Goal: Obtain resource: Download file/media

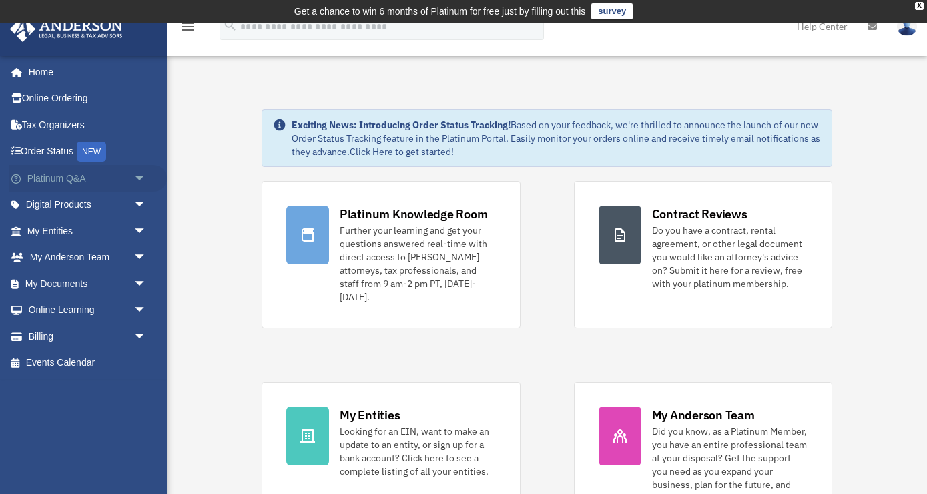
click at [52, 181] on link "Platinum Q&A arrow_drop_down" at bounding box center [88, 178] width 158 height 27
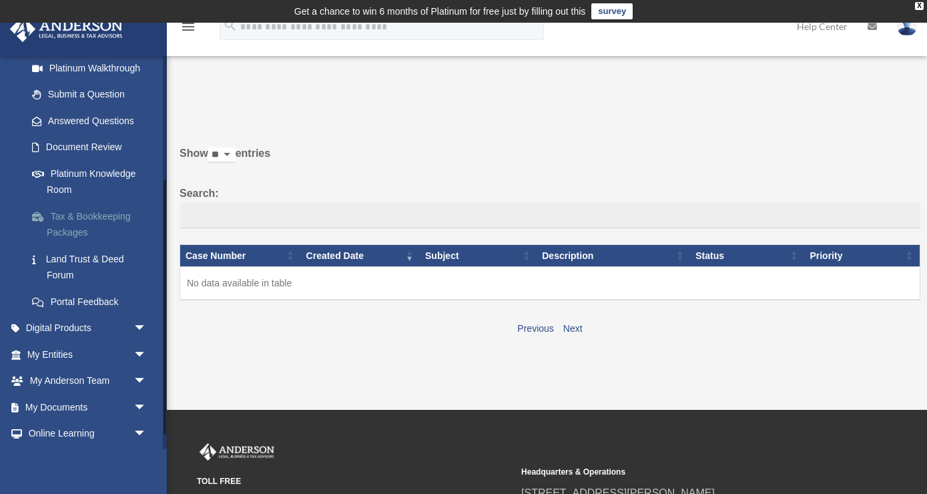
scroll to position [216, 0]
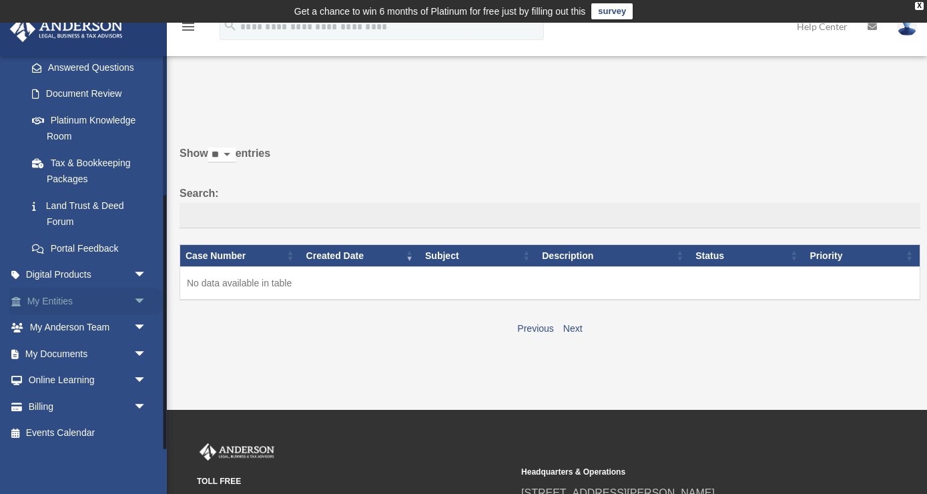
click at [59, 306] on link "My Entities arrow_drop_down" at bounding box center [88, 301] width 158 height 27
click at [142, 299] on span "arrow_drop_down" at bounding box center [147, 301] width 27 height 27
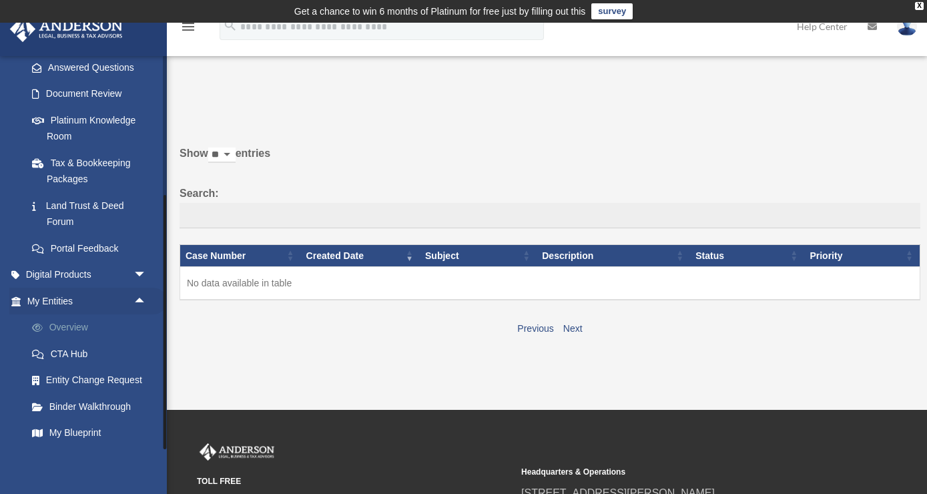
click at [72, 324] on link "Overview" at bounding box center [93, 327] width 148 height 27
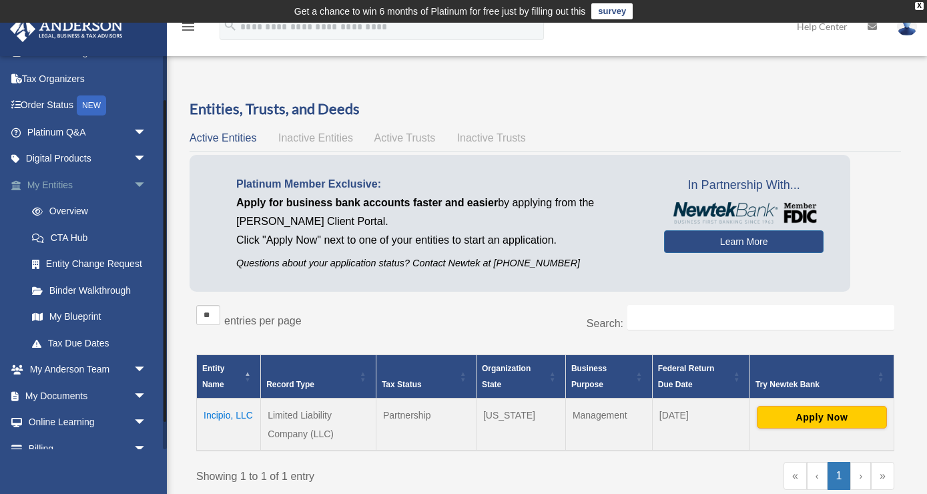
scroll to position [88, 0]
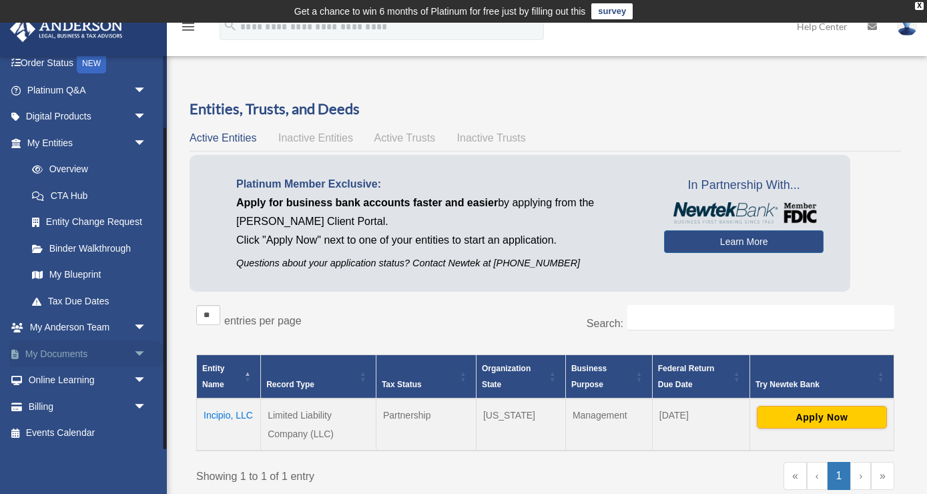
click at [73, 350] on link "My Documents arrow_drop_down" at bounding box center [88, 353] width 158 height 27
click at [138, 353] on span "arrow_drop_down" at bounding box center [147, 353] width 27 height 27
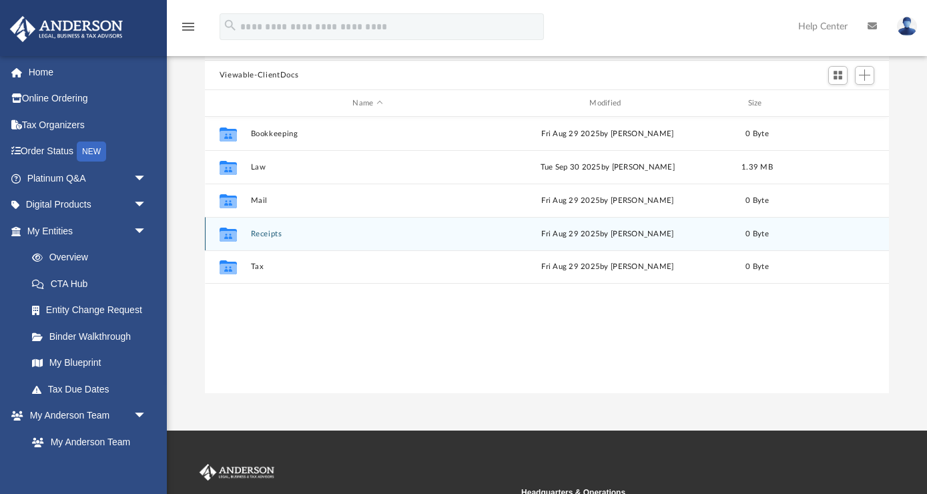
scroll to position [136, 0]
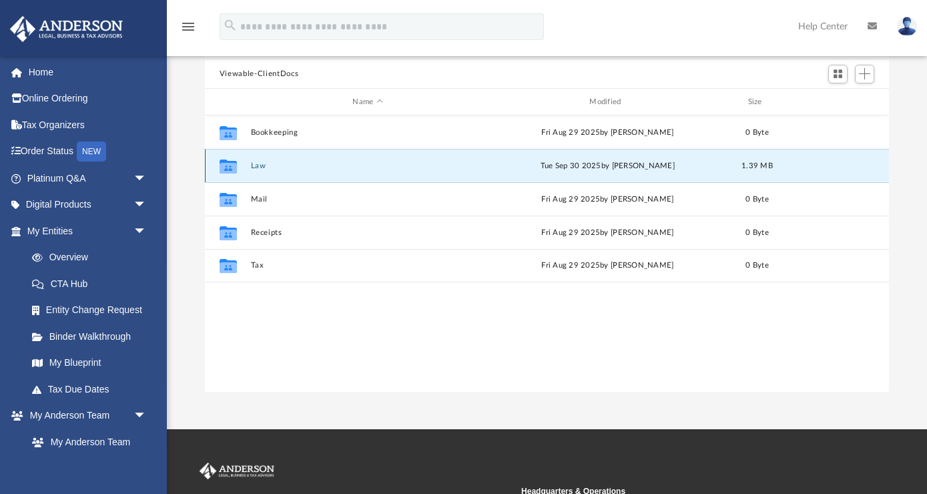
click at [262, 162] on button "Law" at bounding box center [367, 166] width 234 height 9
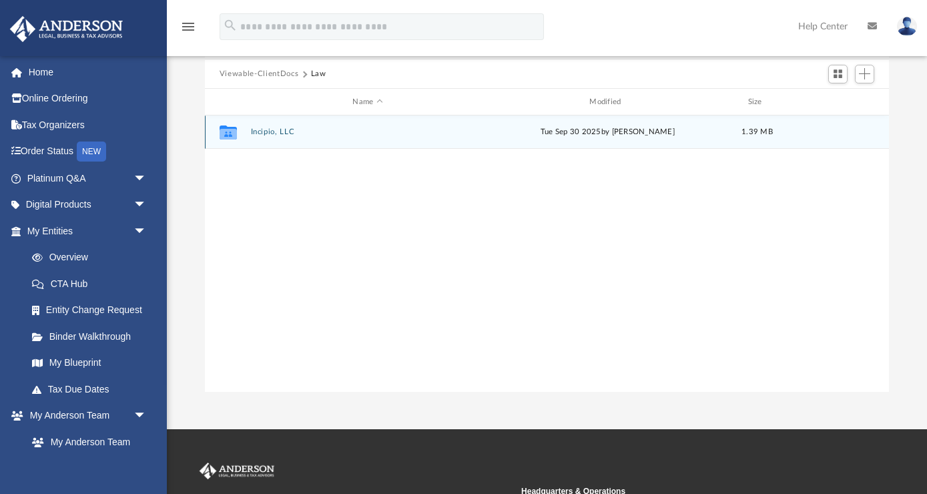
click at [257, 130] on button "Incipio, LLC" at bounding box center [367, 132] width 234 height 9
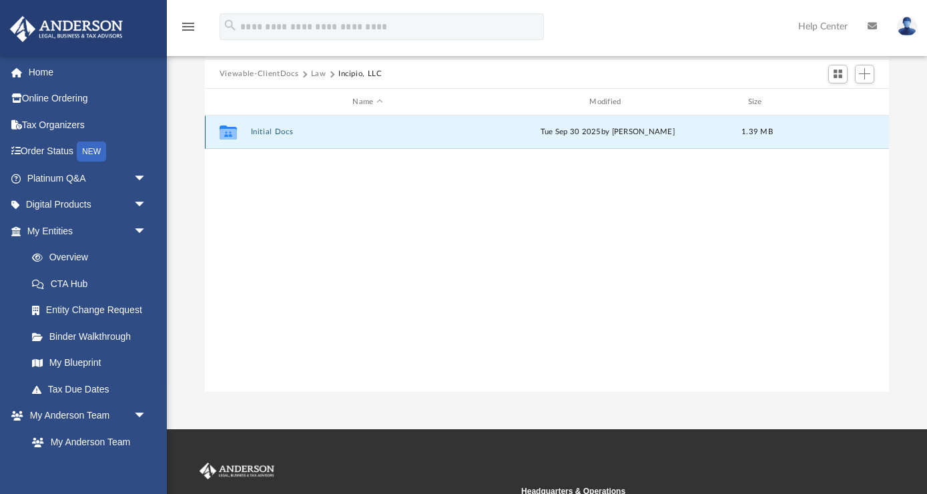
click at [273, 128] on button "Initial Docs" at bounding box center [367, 132] width 234 height 9
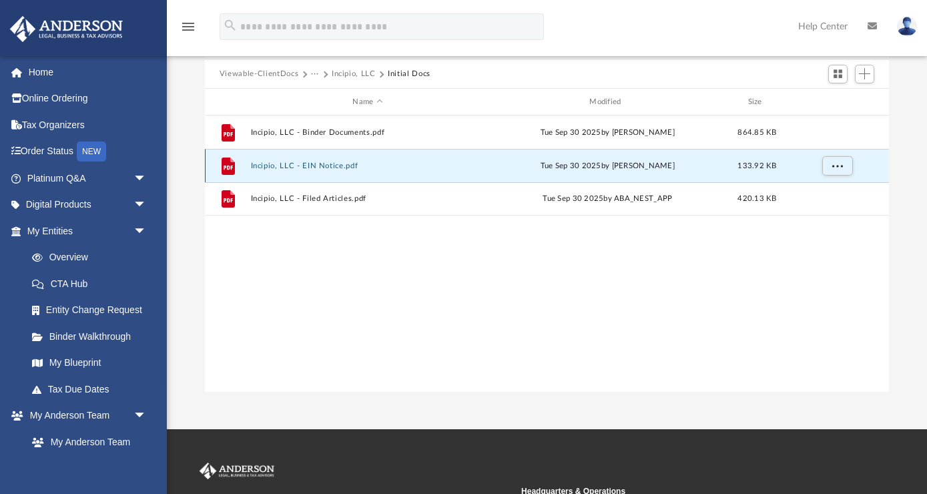
click at [270, 164] on button "Incipio, LLC - EIN Notice.pdf" at bounding box center [367, 166] width 234 height 9
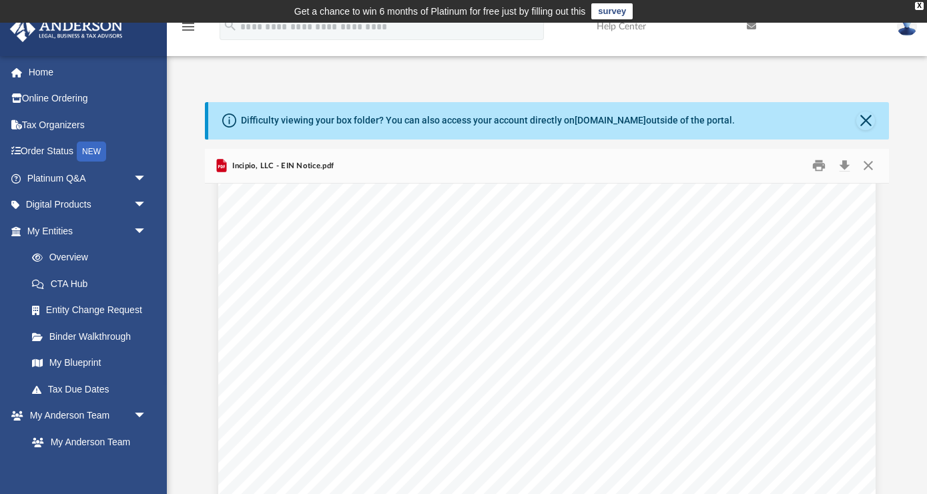
scroll to position [3703, 0]
click at [841, 164] on button "Download" at bounding box center [845, 166] width 24 height 21
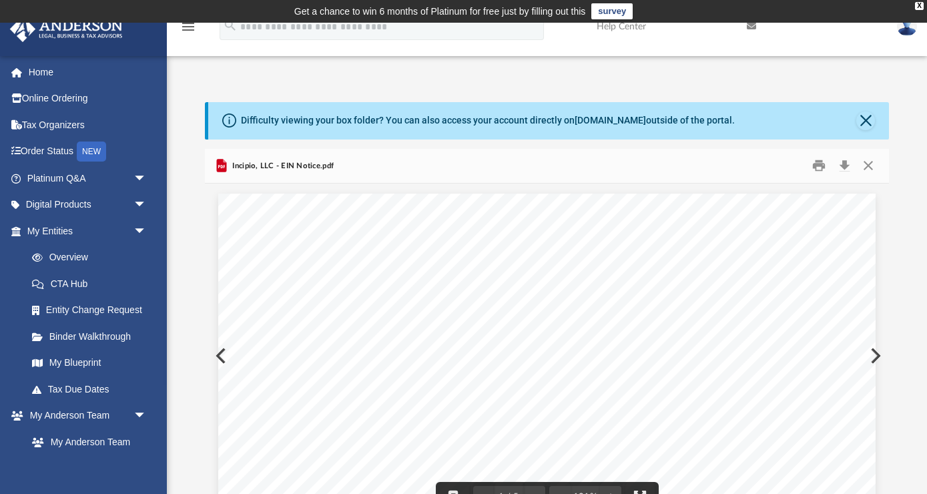
click at [218, 359] on button "Preview" at bounding box center [219, 355] width 29 height 37
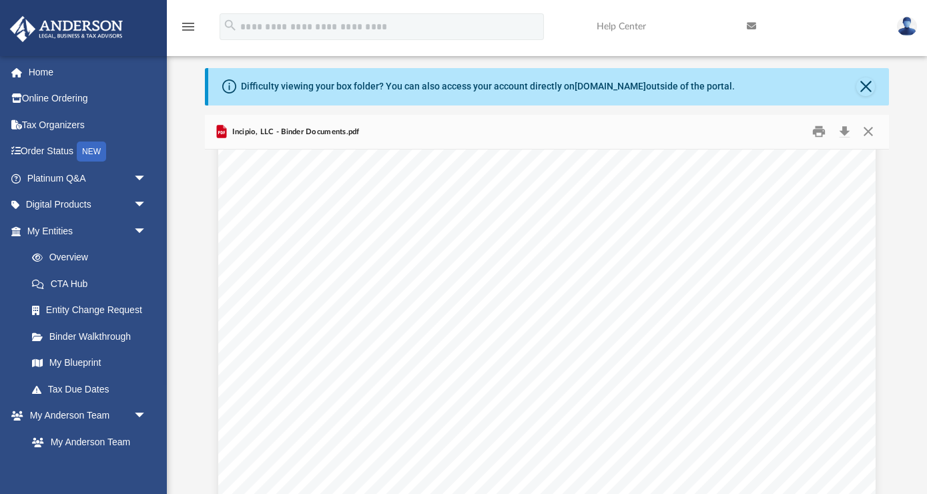
scroll to position [1972, 0]
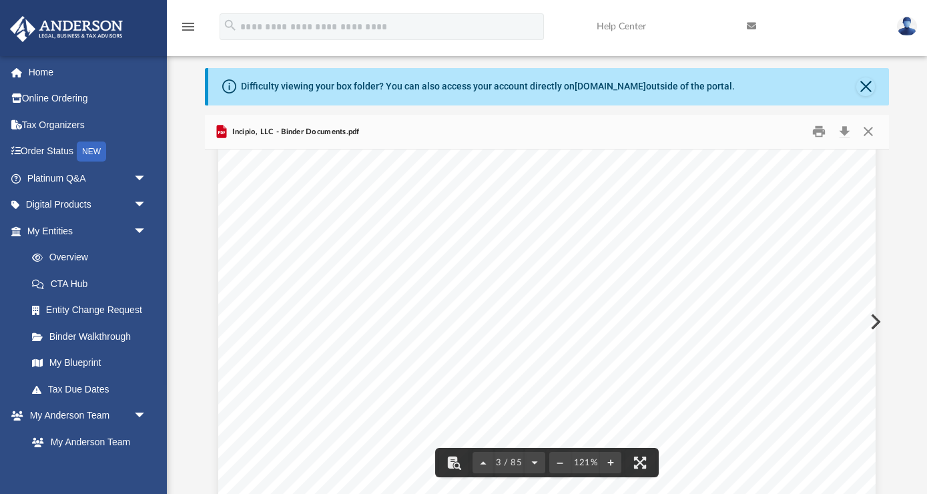
click at [879, 324] on button "Preview" at bounding box center [874, 321] width 29 height 37
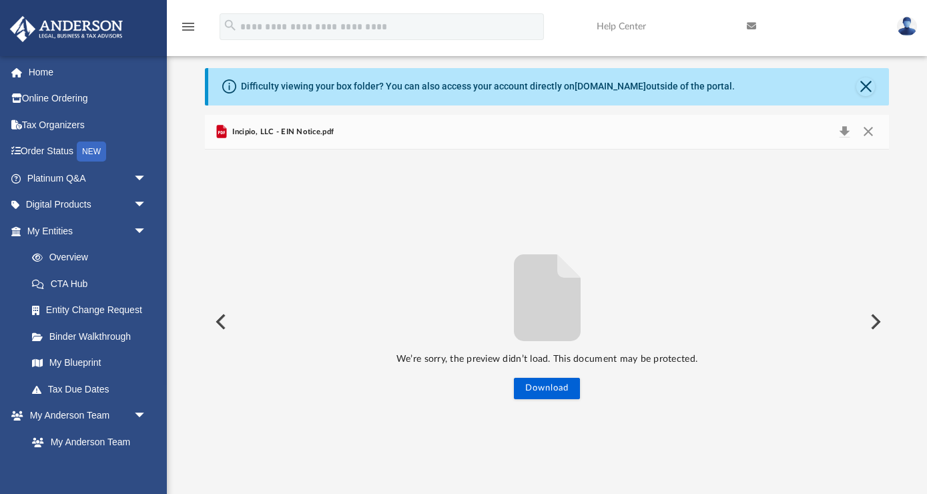
click at [879, 323] on button "Preview" at bounding box center [874, 321] width 29 height 37
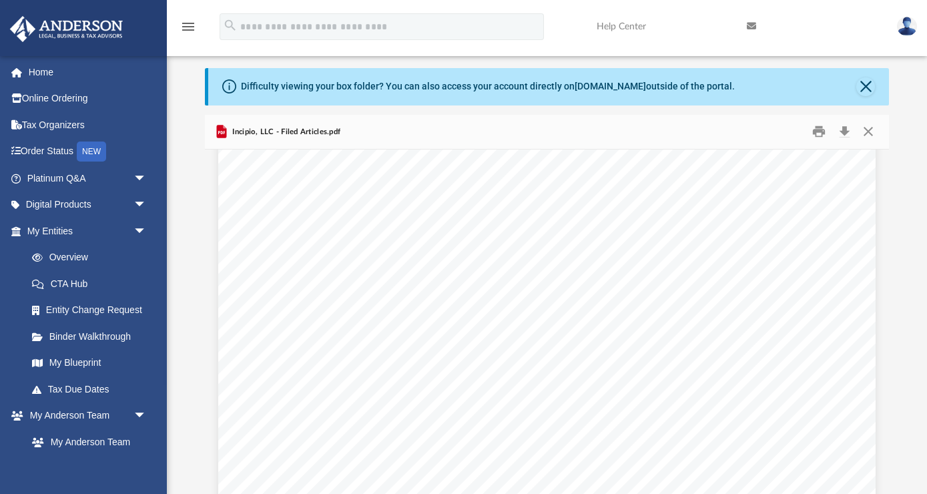
scroll to position [0, 0]
click at [845, 130] on button "Download" at bounding box center [845, 132] width 24 height 21
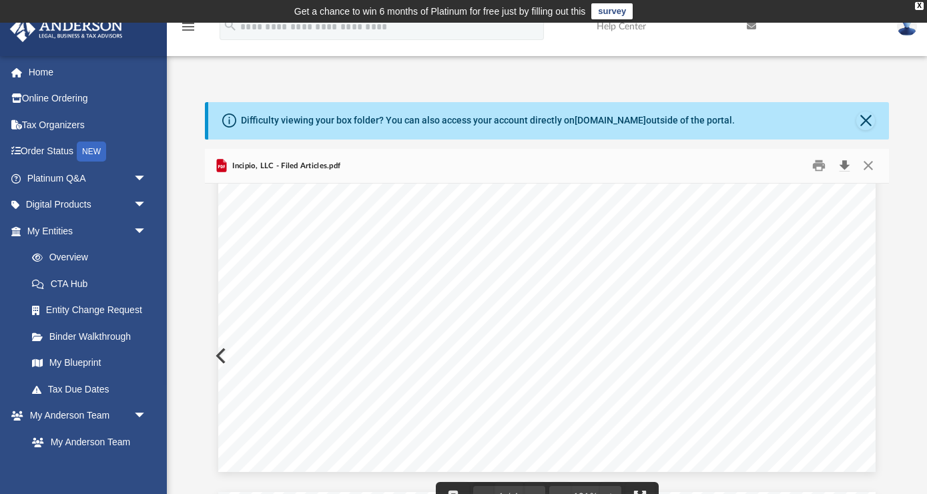
scroll to position [557, 0]
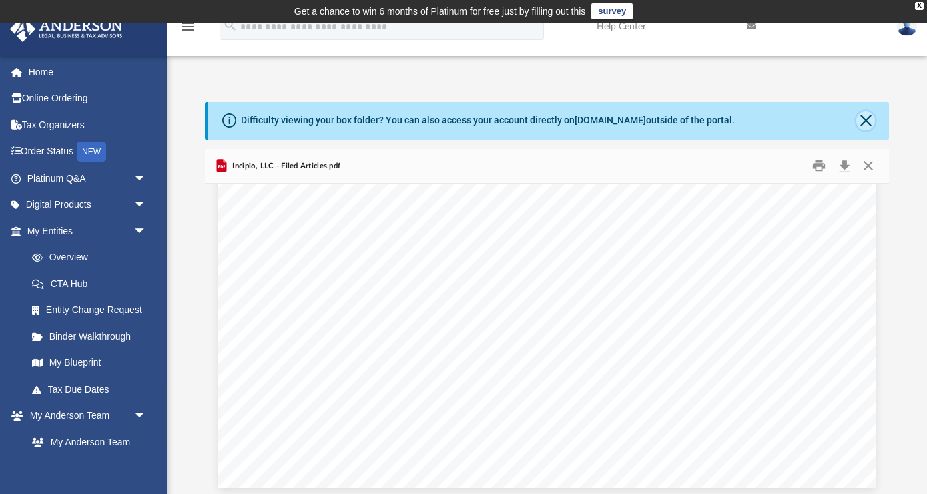
click at [869, 120] on button "Close" at bounding box center [866, 120] width 19 height 19
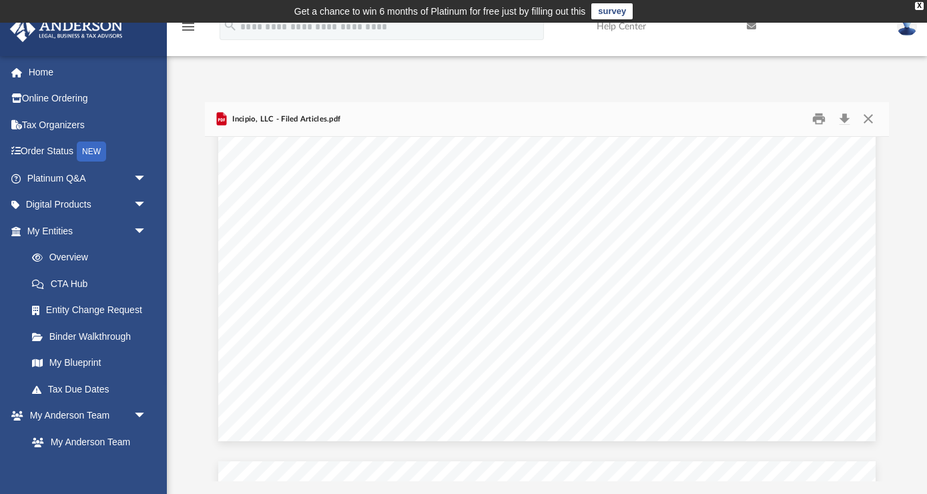
click at [236, 81] on div "Difficulty viewing your box folder? You can also access your account directly o…" at bounding box center [547, 278] width 760 height 408
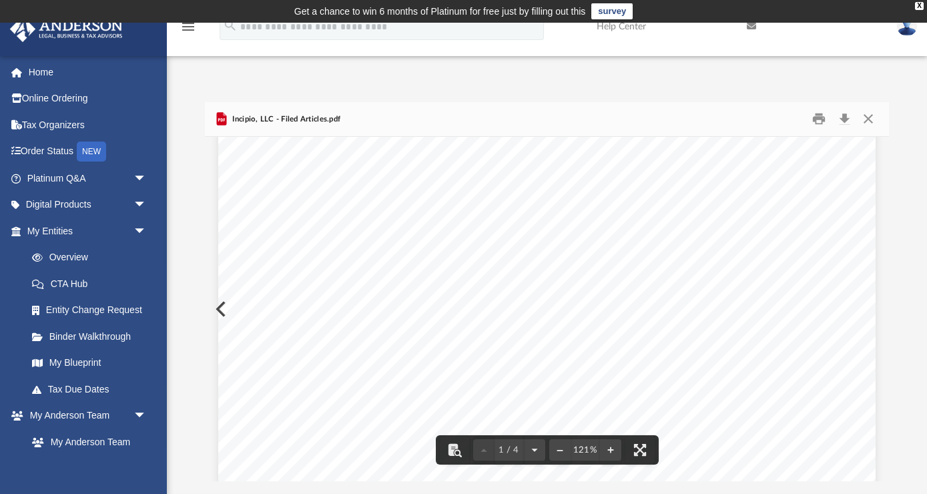
scroll to position [0, 0]
click at [208, 74] on div "Difficulty viewing your box folder? You can also access your account directly o…" at bounding box center [547, 278] width 760 height 408
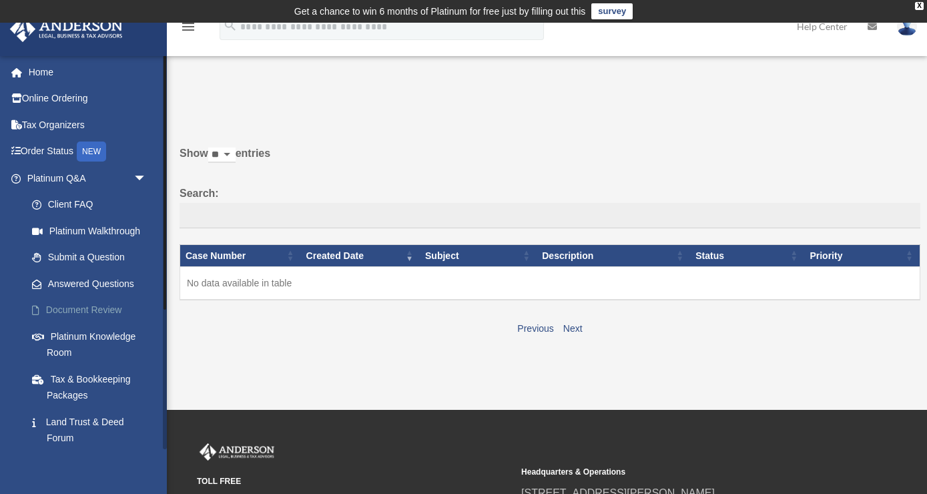
click at [91, 312] on link "Document Review" at bounding box center [93, 310] width 148 height 27
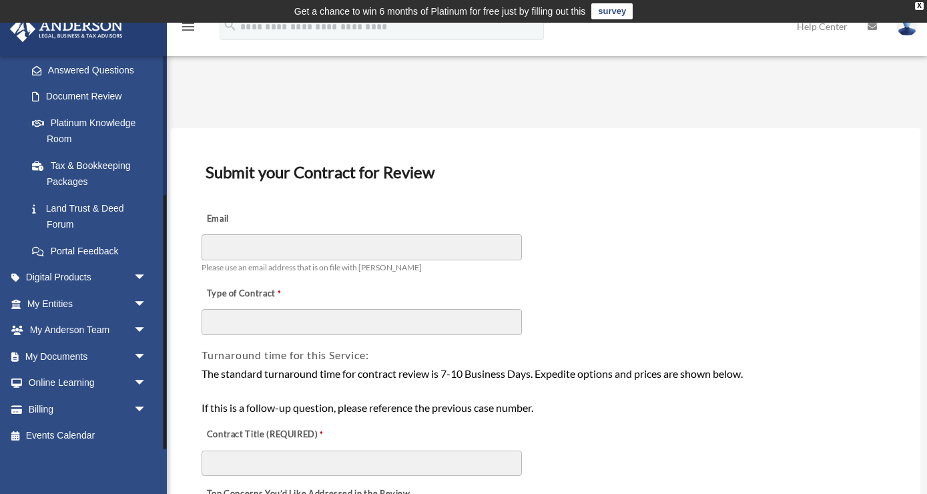
scroll to position [216, 0]
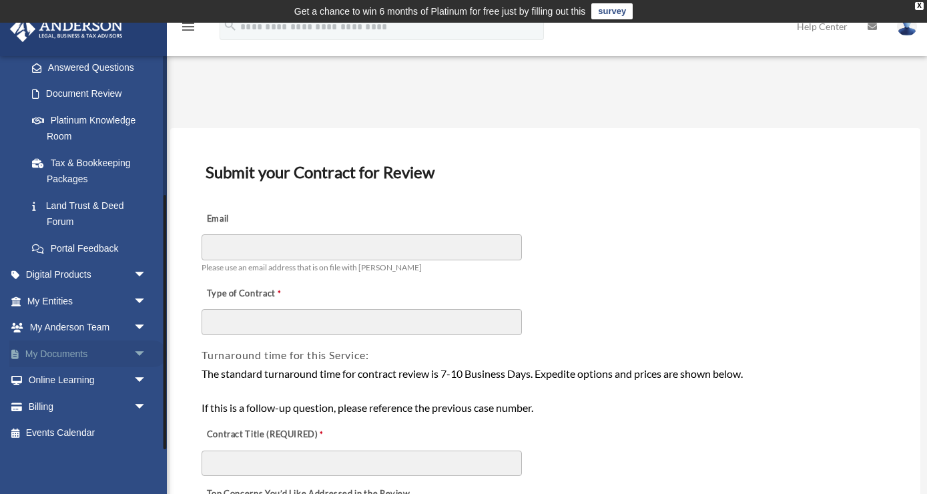
click at [136, 351] on span "arrow_drop_down" at bounding box center [147, 353] width 27 height 27
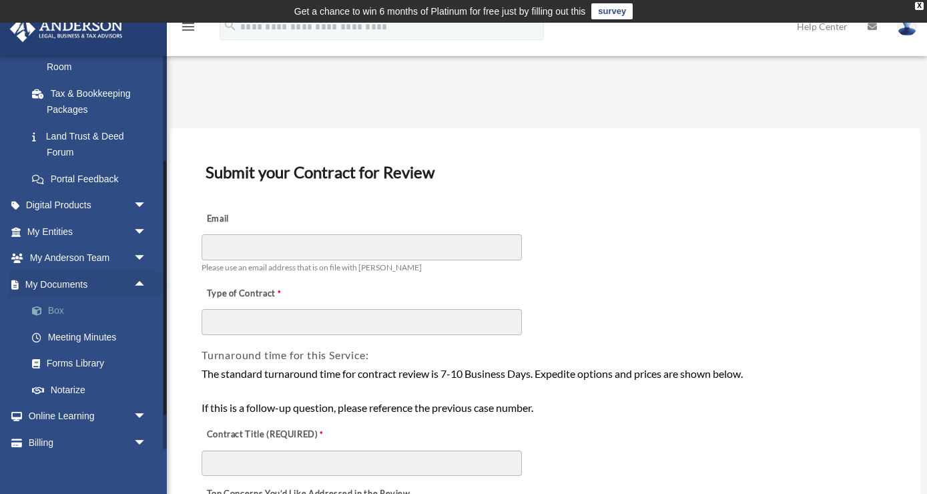
scroll to position [309, 0]
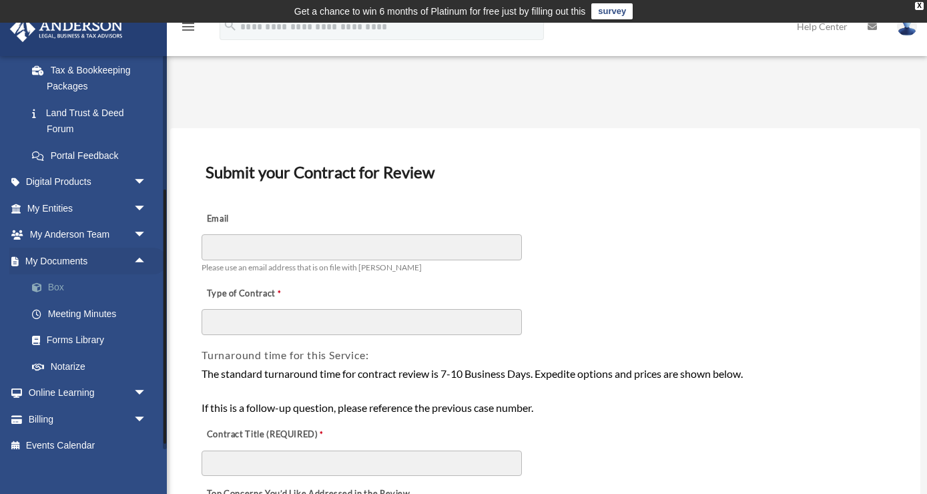
click at [49, 281] on link "Box" at bounding box center [93, 287] width 148 height 27
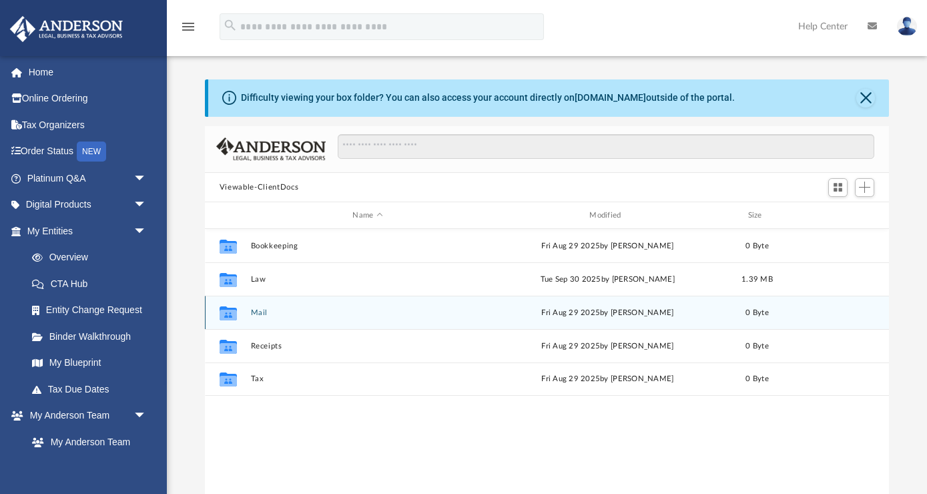
scroll to position [303, 684]
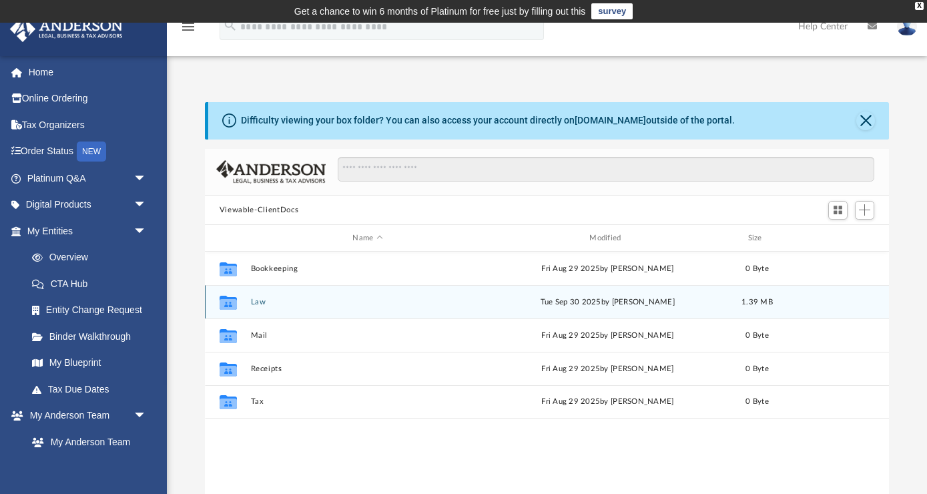
click at [223, 299] on icon "grid" at bounding box center [228, 304] width 17 height 11
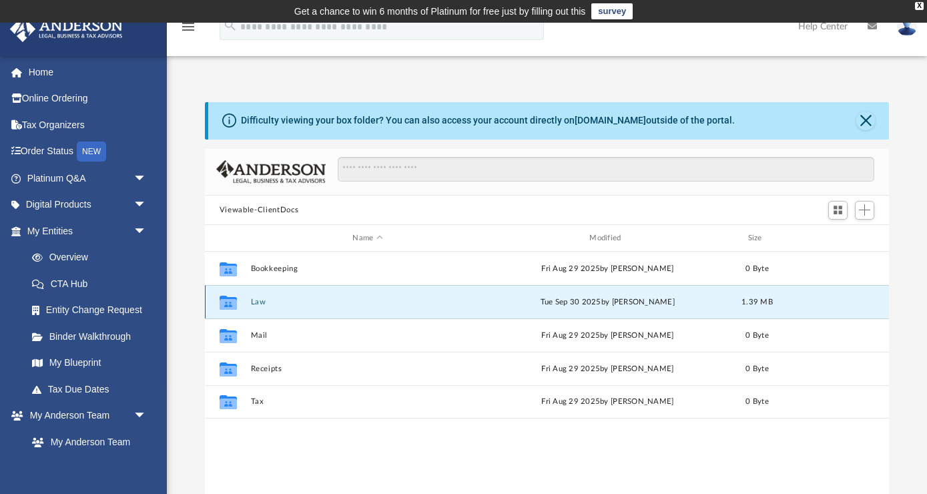
click at [254, 302] on button "Law" at bounding box center [367, 302] width 234 height 9
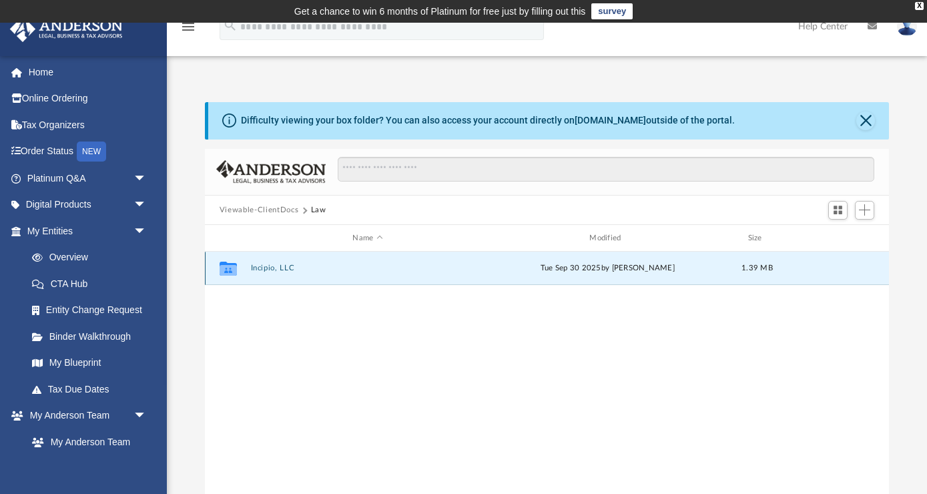
click at [266, 264] on button "Incipio, LLC" at bounding box center [367, 268] width 234 height 9
click at [271, 269] on button "Initial Docs" at bounding box center [367, 268] width 234 height 9
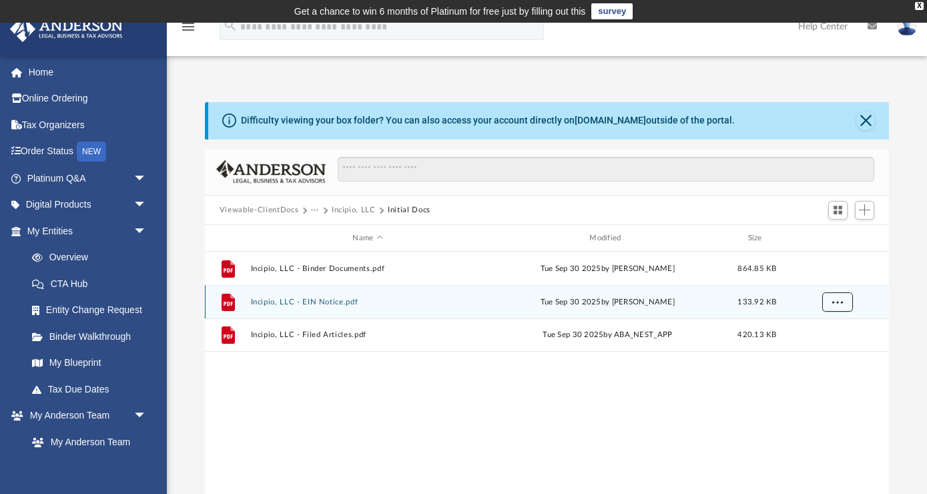
click at [842, 302] on span "More options" at bounding box center [838, 301] width 11 height 7
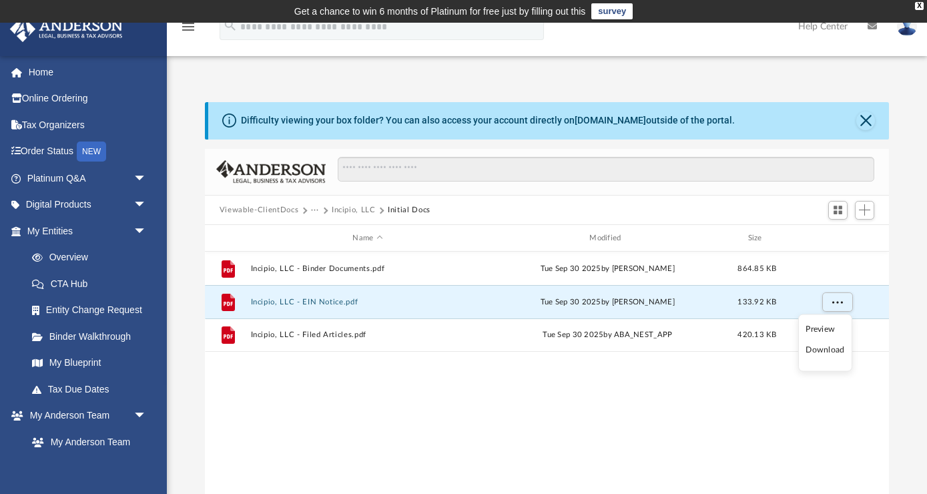
click at [821, 328] on li "Preview" at bounding box center [825, 329] width 39 height 14
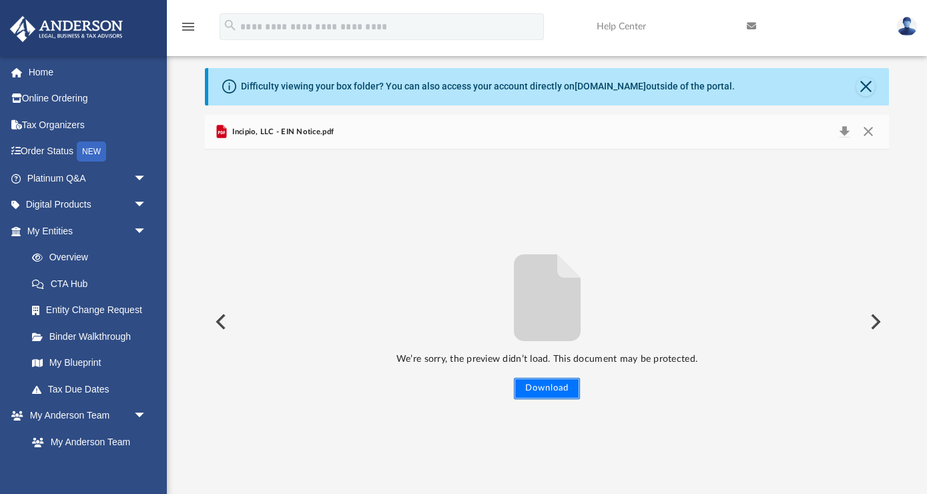
click at [555, 391] on button "Download" at bounding box center [547, 388] width 66 height 21
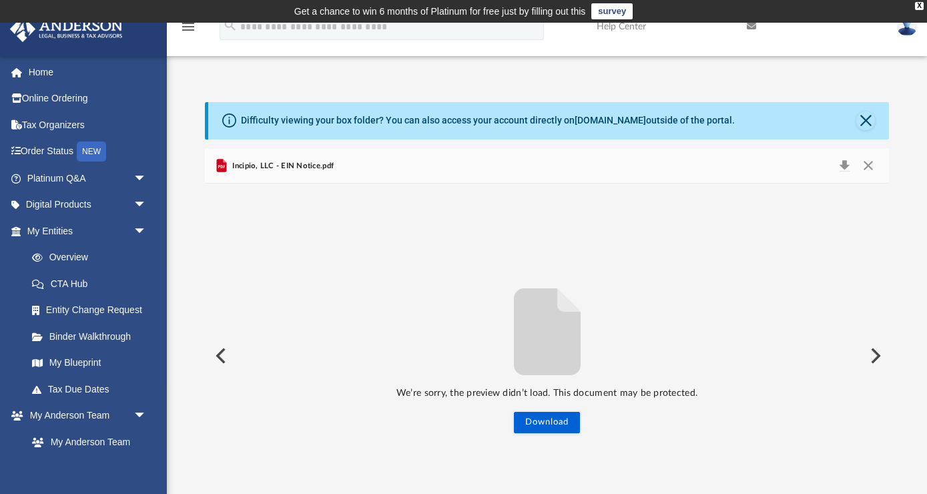
click at [224, 359] on button "Preview" at bounding box center [219, 355] width 29 height 37
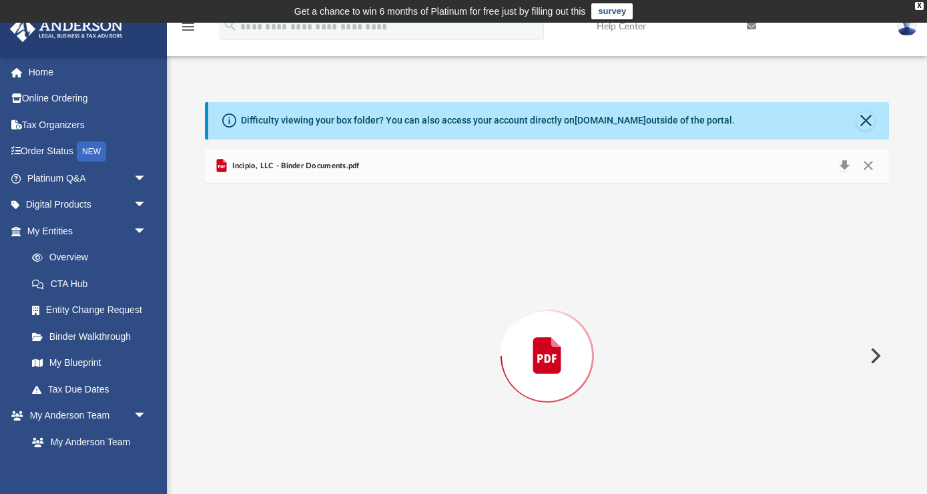
scroll to position [34, 0]
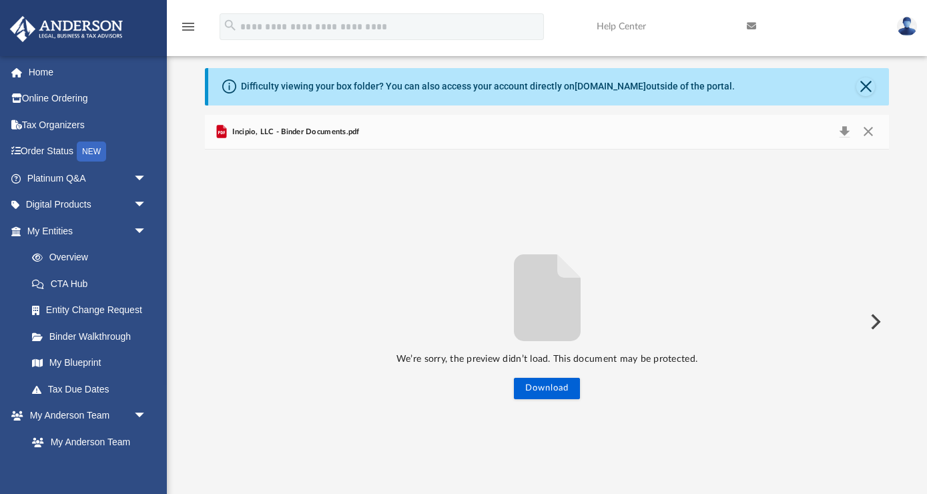
click at [877, 316] on button "Preview" at bounding box center [874, 321] width 29 height 37
click at [291, 133] on span "Incipio, LLC - Filed Articles.pdf" at bounding box center [285, 132] width 111 height 12
click at [223, 129] on icon "Preview" at bounding box center [222, 132] width 10 height 13
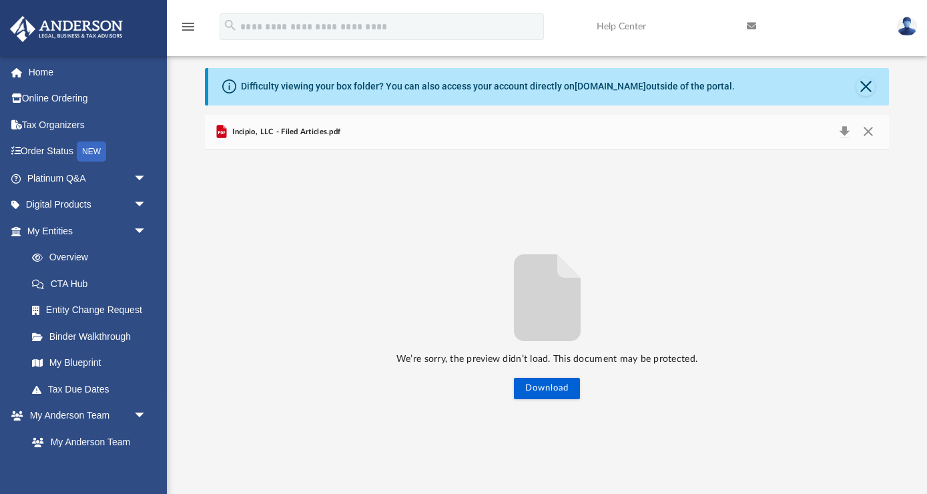
click at [223, 129] on icon "Preview" at bounding box center [222, 132] width 10 height 13
click at [284, 130] on span "Incipio, LLC - Filed Articles.pdf" at bounding box center [285, 132] width 111 height 12
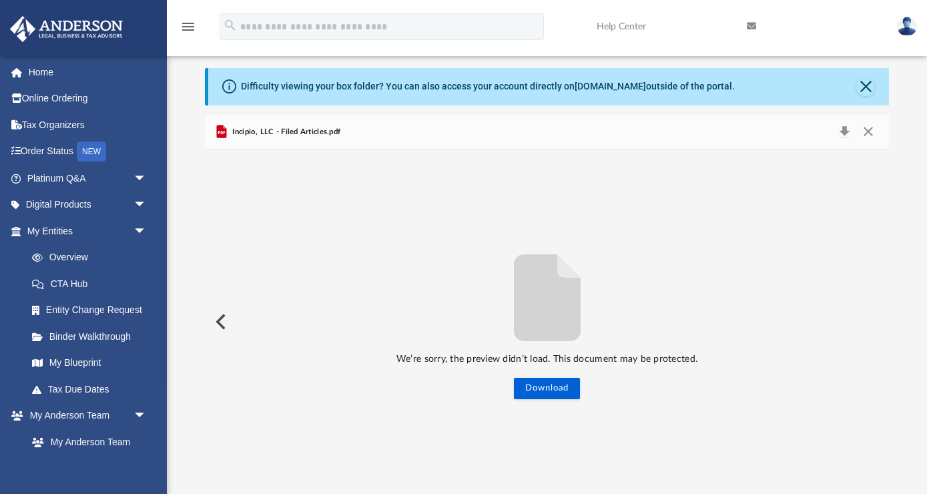
click at [220, 136] on icon "Preview" at bounding box center [222, 132] width 10 height 13
click at [223, 298] on div "We’re sorry, the preview didn’t load. This document may be protected. Download" at bounding box center [547, 321] width 684 height 155
click at [221, 316] on button "Preview" at bounding box center [219, 321] width 29 height 37
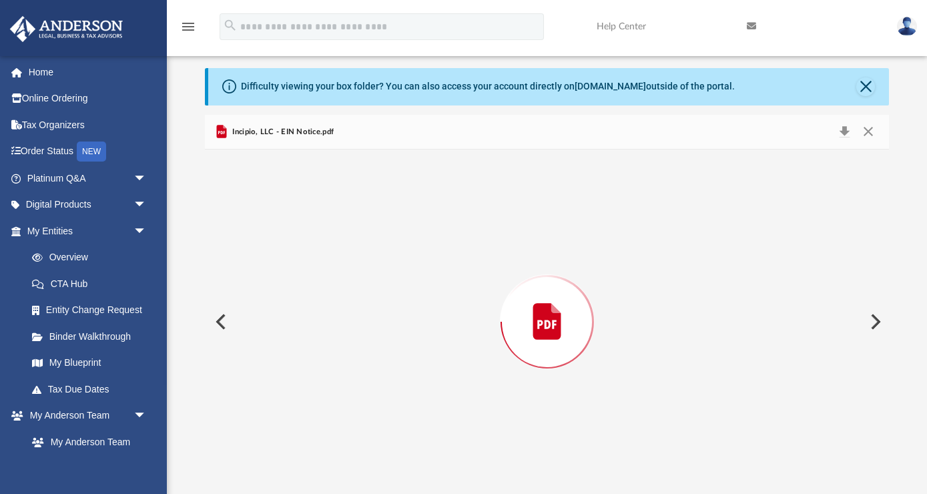
click at [221, 316] on button "Preview" at bounding box center [219, 321] width 29 height 37
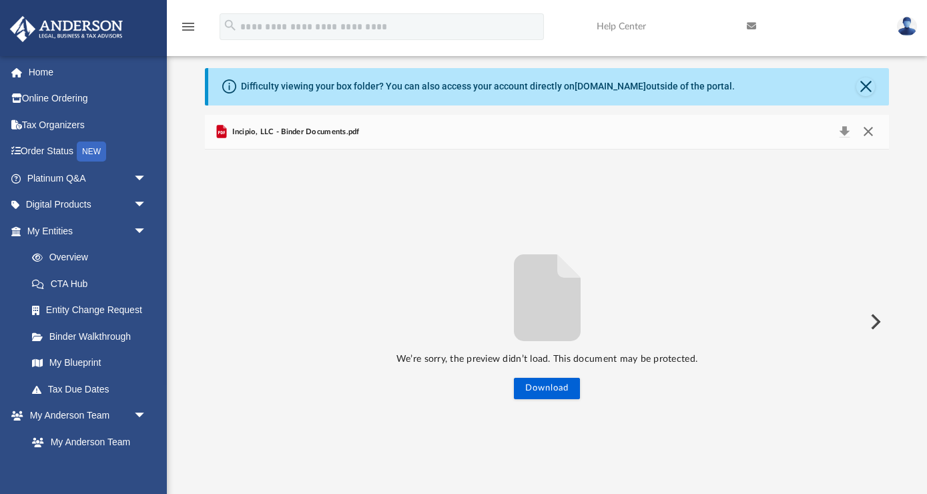
click at [871, 134] on button "Close" at bounding box center [869, 132] width 24 height 19
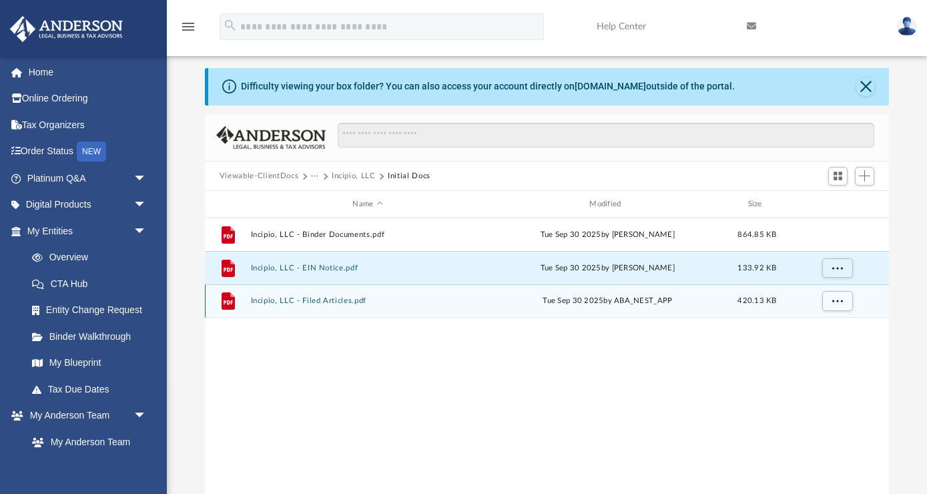
click at [313, 306] on div "File Incipio, LLC - Filed Articles.pdf Tue Sep 30 2025 by ABA_NEST_APP 420.13 KB" at bounding box center [547, 300] width 684 height 33
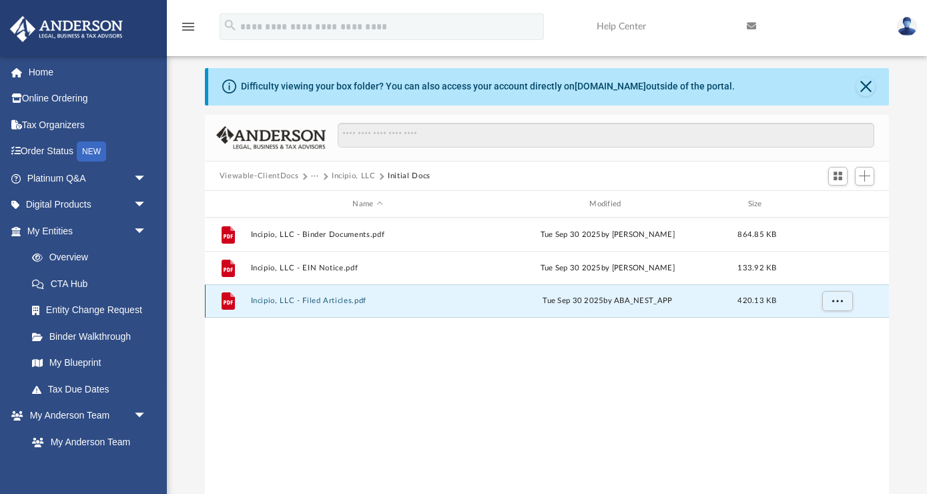
click at [313, 306] on div "File Incipio, LLC - Filed Articles.pdf Tue Sep 30 2025 by ABA_NEST_APP 420.13 KB" at bounding box center [547, 300] width 684 height 33
click at [276, 300] on button "Incipio, LLC - Filed Articles.pdf" at bounding box center [367, 300] width 234 height 9
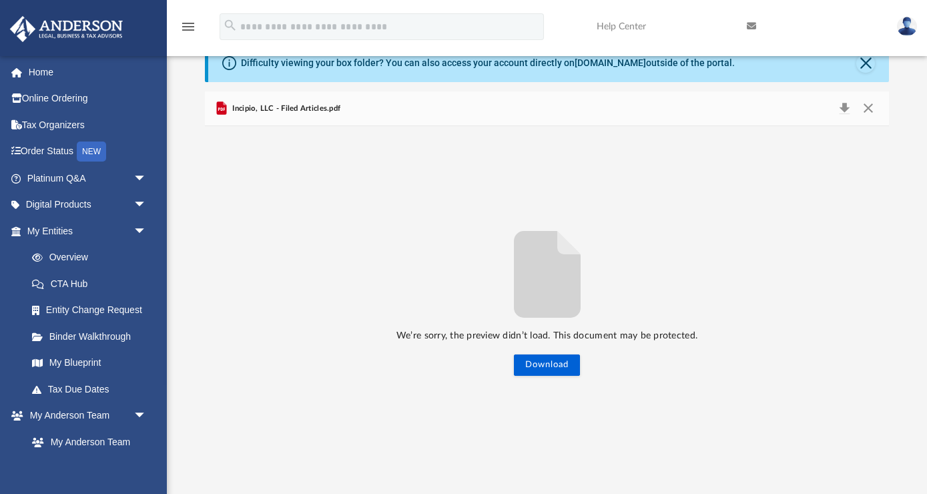
scroll to position [59, 0]
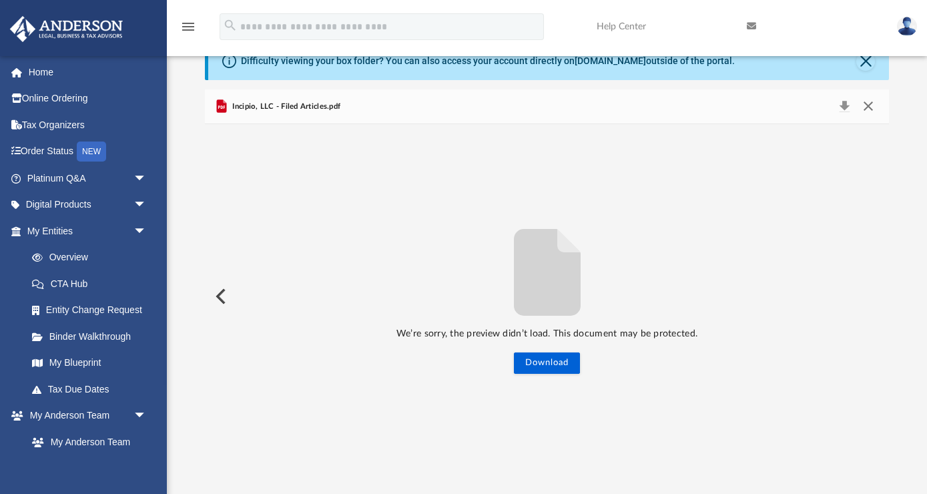
click at [871, 106] on button "Close" at bounding box center [869, 106] width 24 height 19
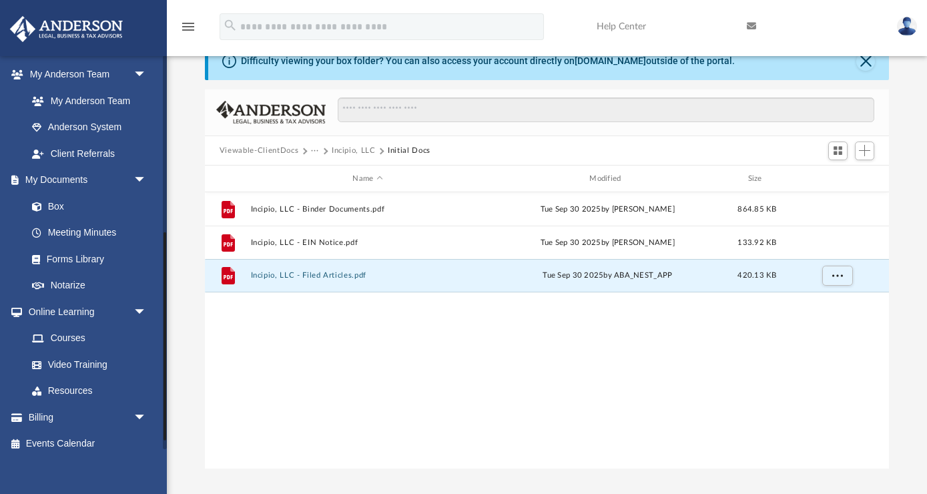
scroll to position [352, 0]
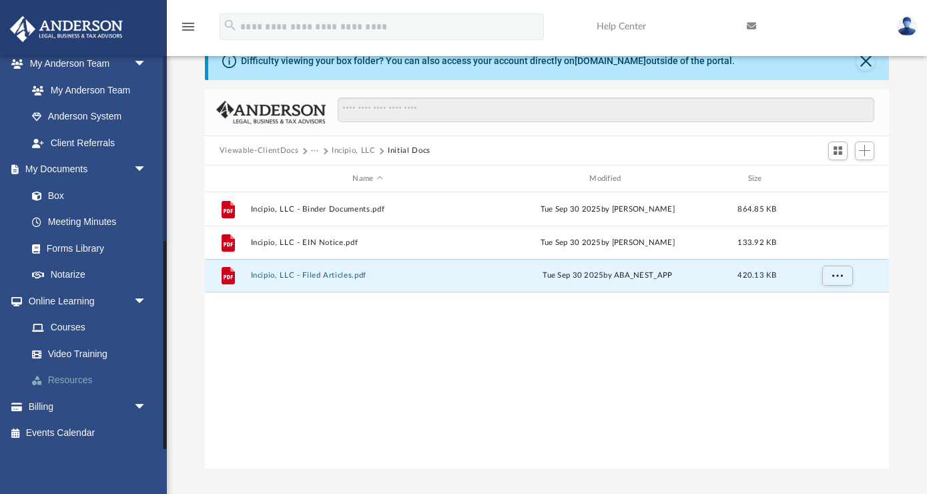
click at [62, 380] on link "Resources" at bounding box center [93, 380] width 148 height 27
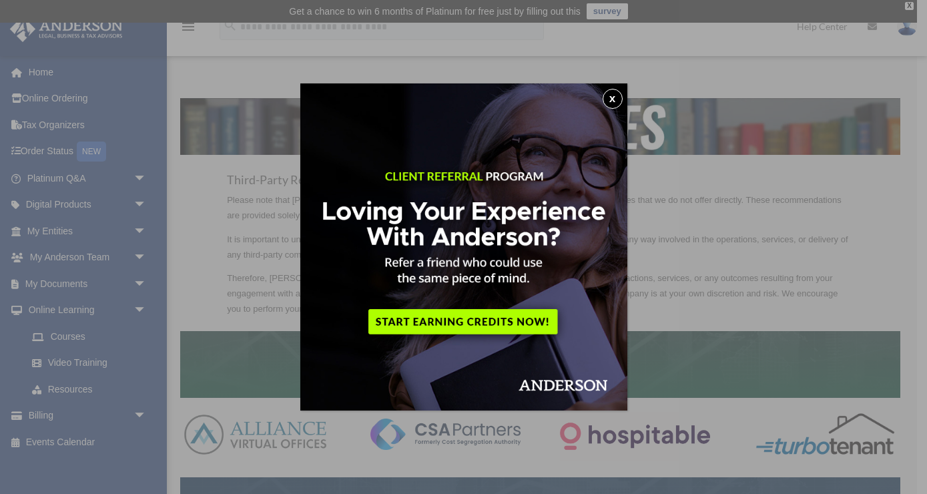
click at [608, 96] on button "x" at bounding box center [613, 99] width 20 height 20
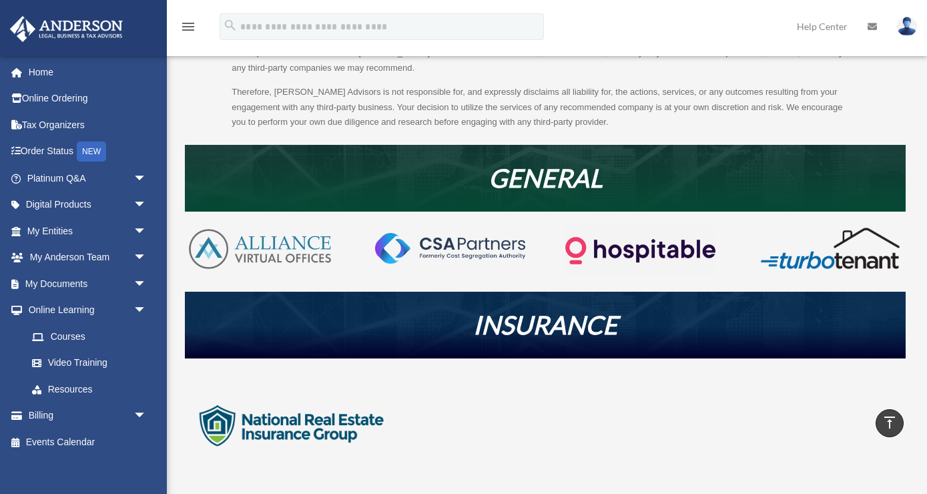
scroll to position [184, 0]
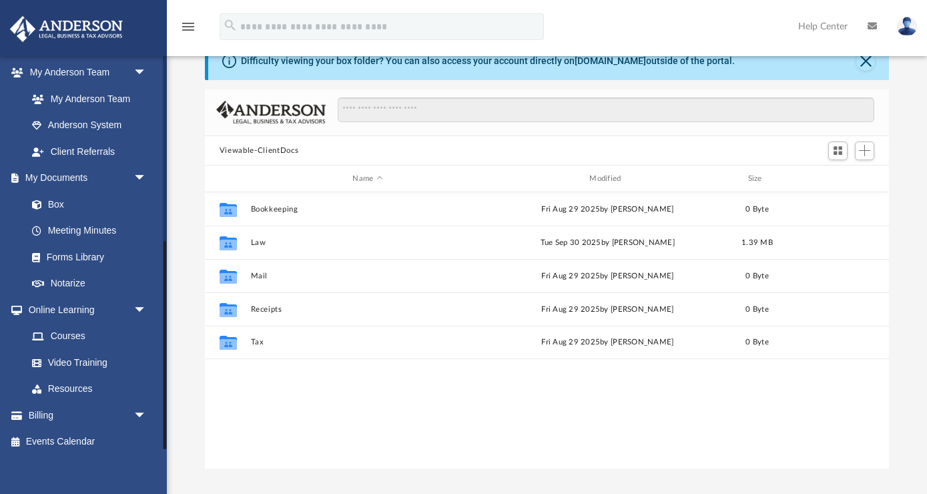
scroll to position [352, 0]
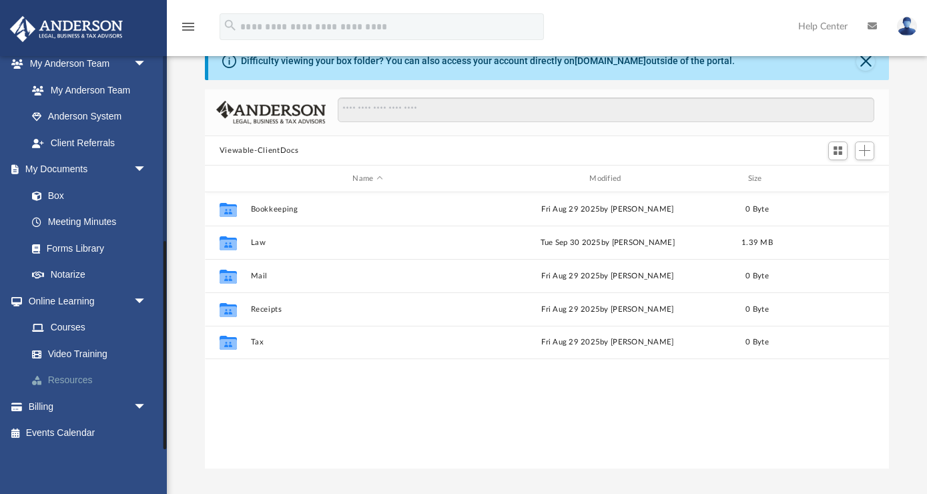
click at [68, 379] on link "Resources" at bounding box center [93, 380] width 148 height 27
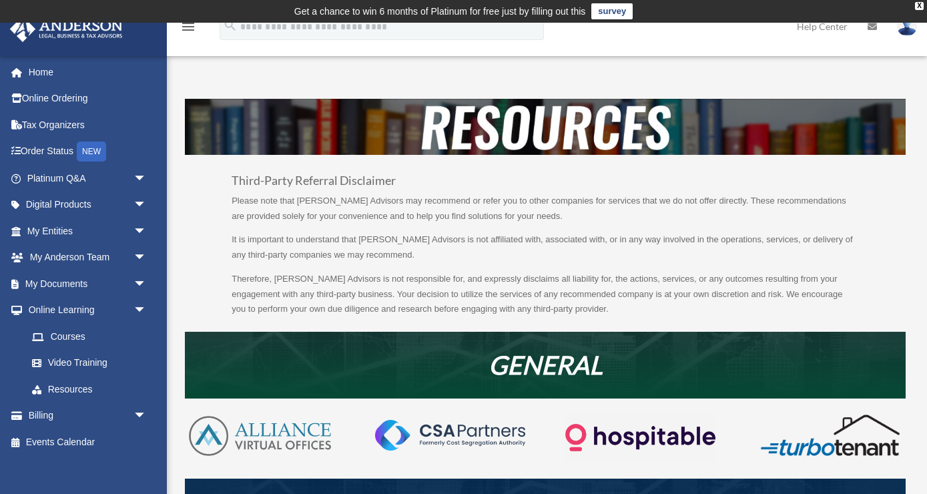
click at [261, 429] on img at bounding box center [260, 435] width 150 height 45
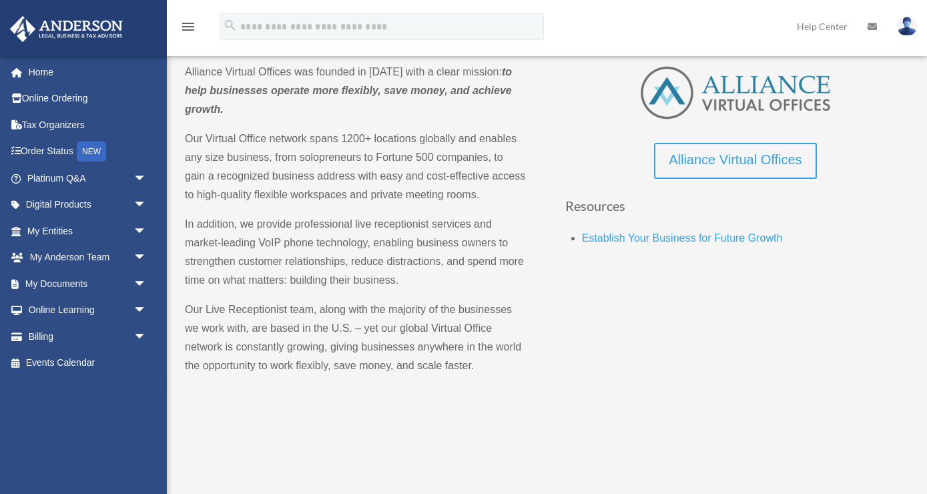
scroll to position [163, 0]
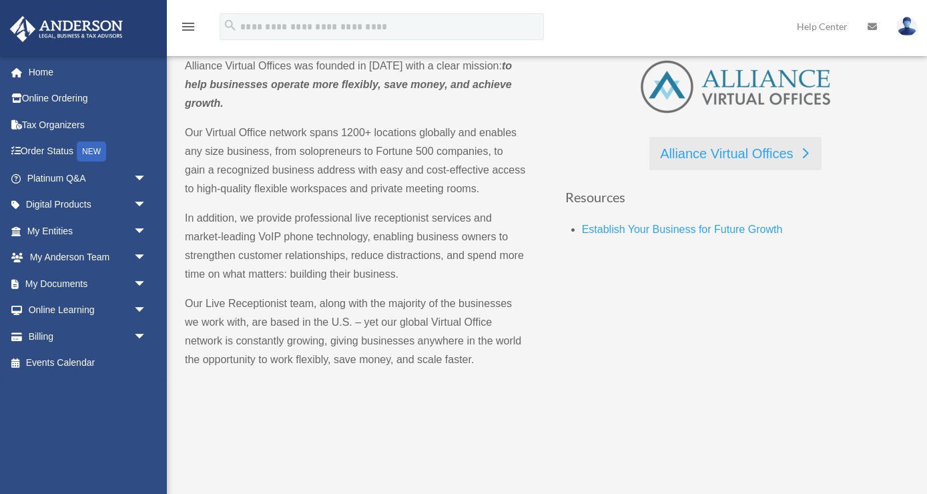
click at [718, 162] on link "Alliance Virtual Offices" at bounding box center [736, 153] width 172 height 33
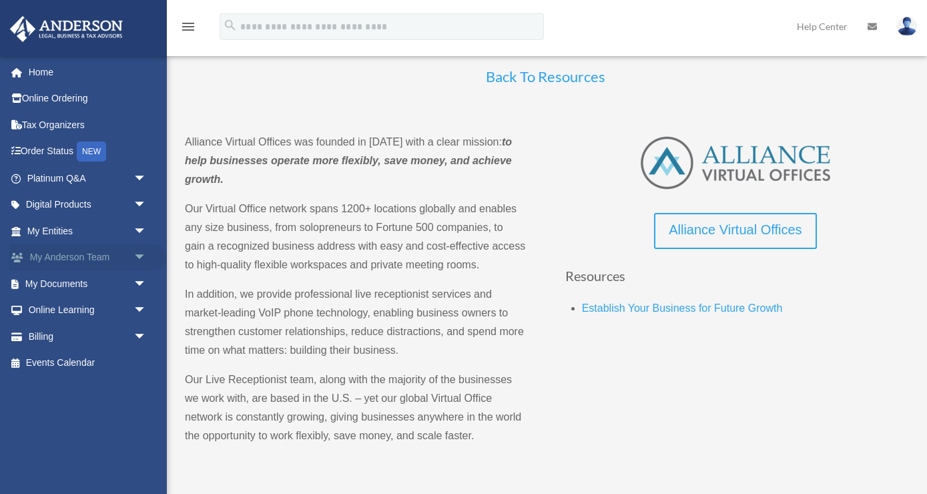
scroll to position [0, 0]
